Goal: Task Accomplishment & Management: Manage account settings

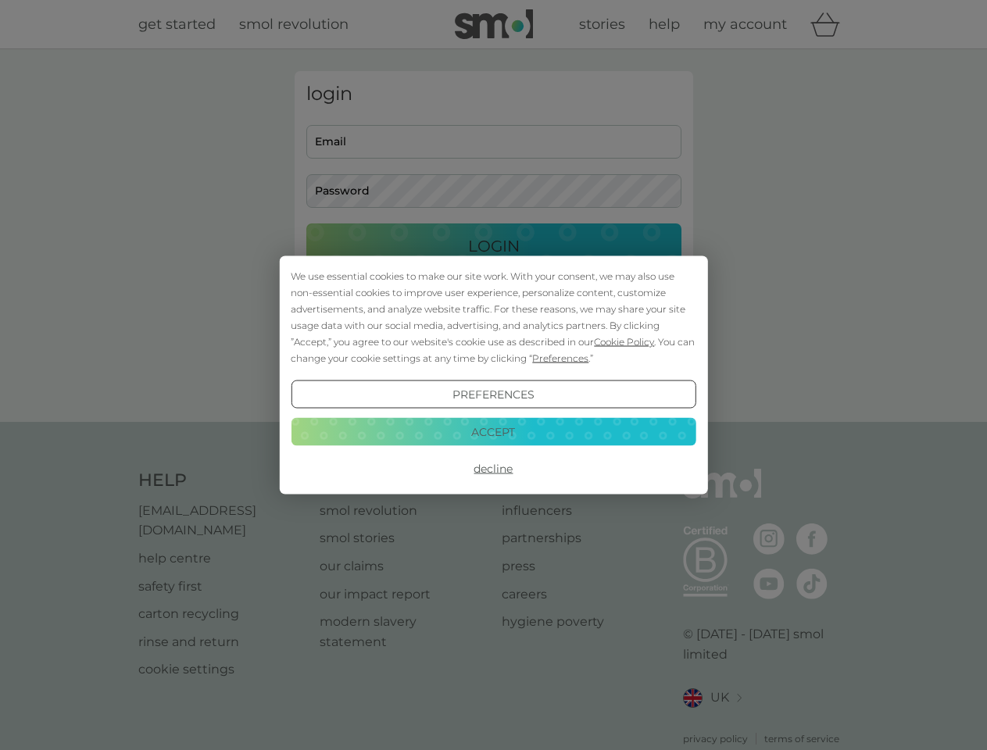
click at [624, 342] on span "Cookie Policy" at bounding box center [624, 342] width 60 height 12
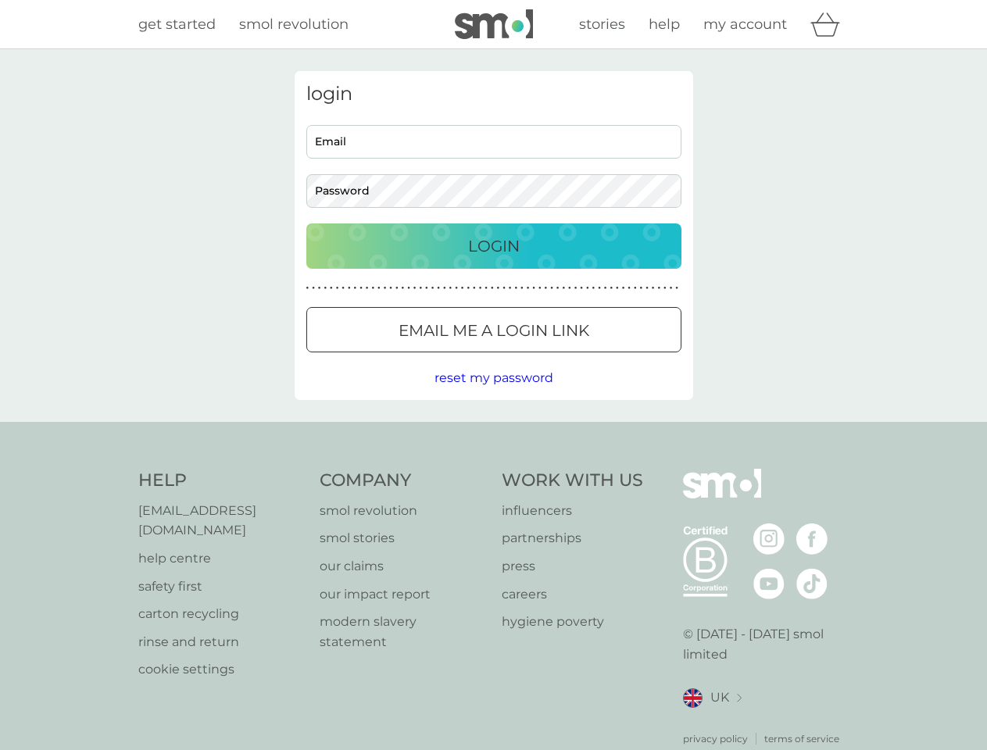
click at [559, 358] on div "login Email Password Login ● ● ● ● ● ● ● ● ● ● ● ● ● ● ● ● ● ● ● ● ● ● ● ● ● ● …" at bounding box center [494, 235] width 399 height 329
click at [493, 395] on div "login Email Password Login ● ● ● ● ● ● ● ● ● ● ● ● ● ● ● ● ● ● ● ● ● ● ● ● ● ● …" at bounding box center [494, 235] width 399 height 329
click at [493, 469] on div "Help [EMAIL_ADDRESS][DOMAIN_NAME] help centre safety first carton recycling rin…" at bounding box center [493, 607] width 711 height 277
click at [493, 431] on div "Help [EMAIL_ADDRESS][DOMAIN_NAME] help centre safety first carton recycling rin…" at bounding box center [493, 607] width 987 height 371
